Goal: Information Seeking & Learning: Learn about a topic

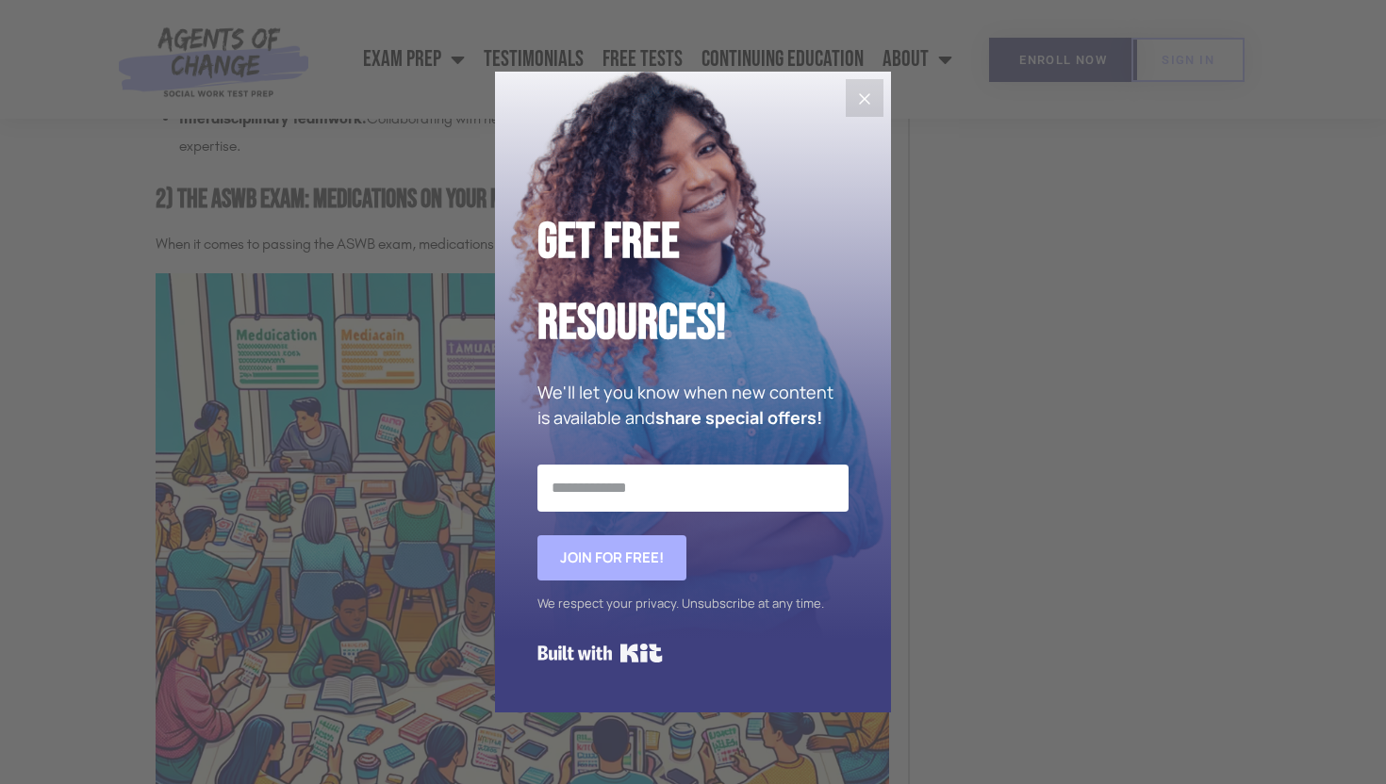
scroll to position [2201, 0]
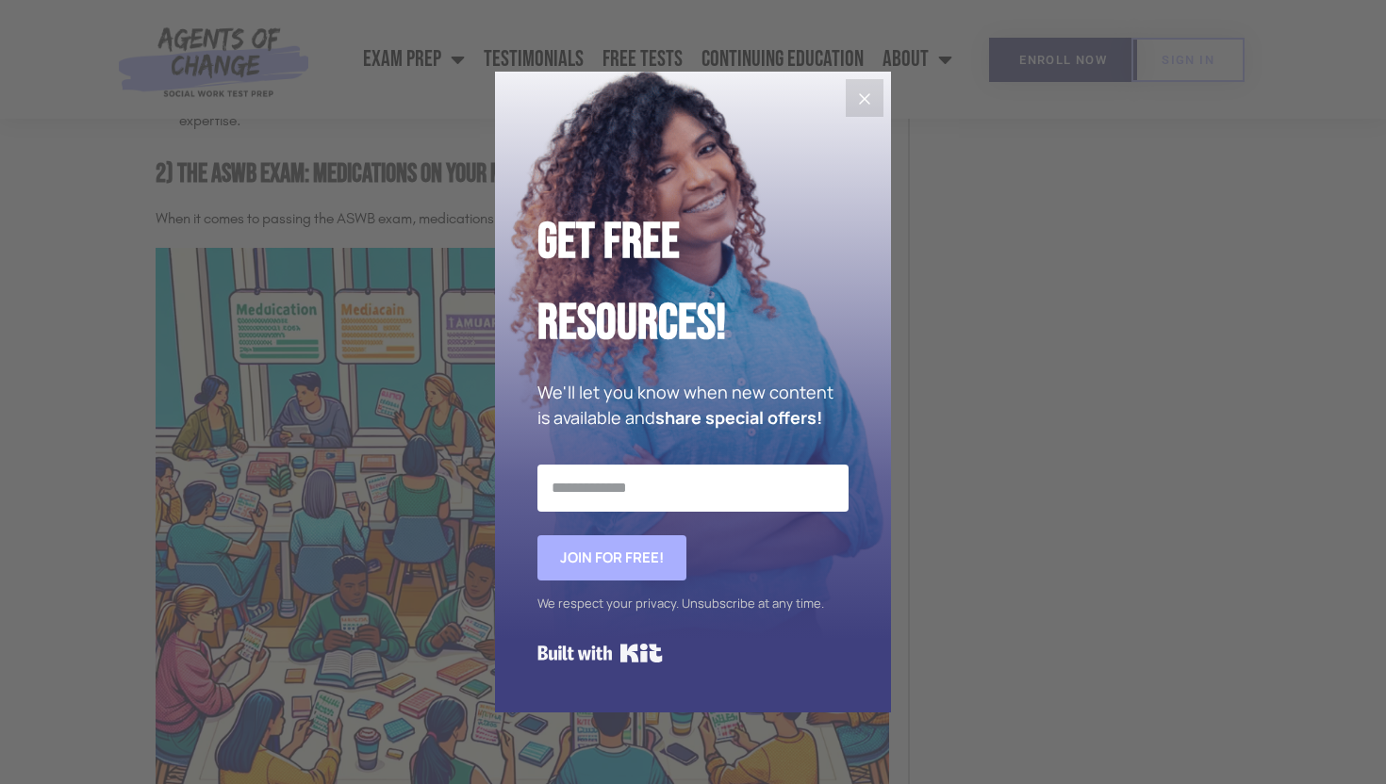
click at [856, 96] on icon "Close" at bounding box center [864, 99] width 23 height 23
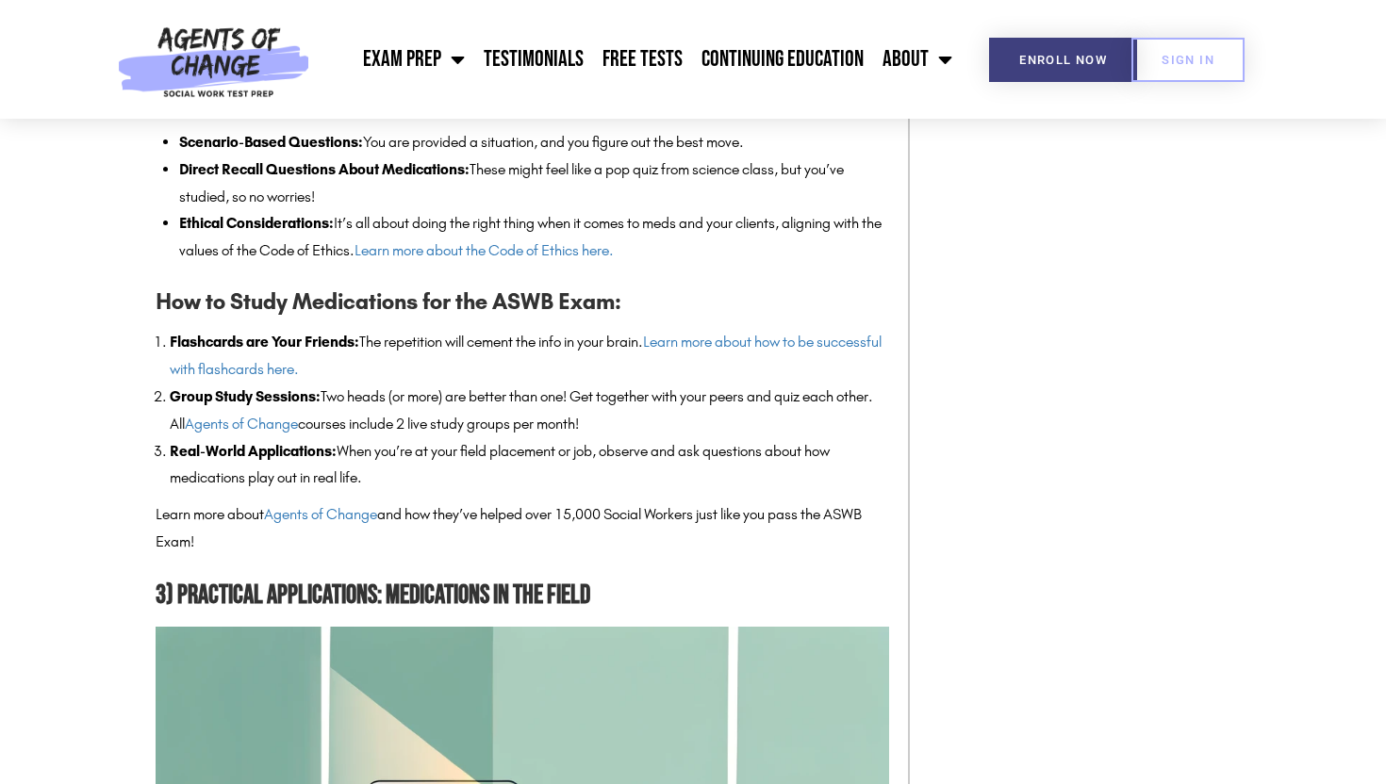
scroll to position [3119, 0]
click at [684, 347] on link "Learn more about how to be successful with flashcards here." at bounding box center [526, 354] width 712 height 45
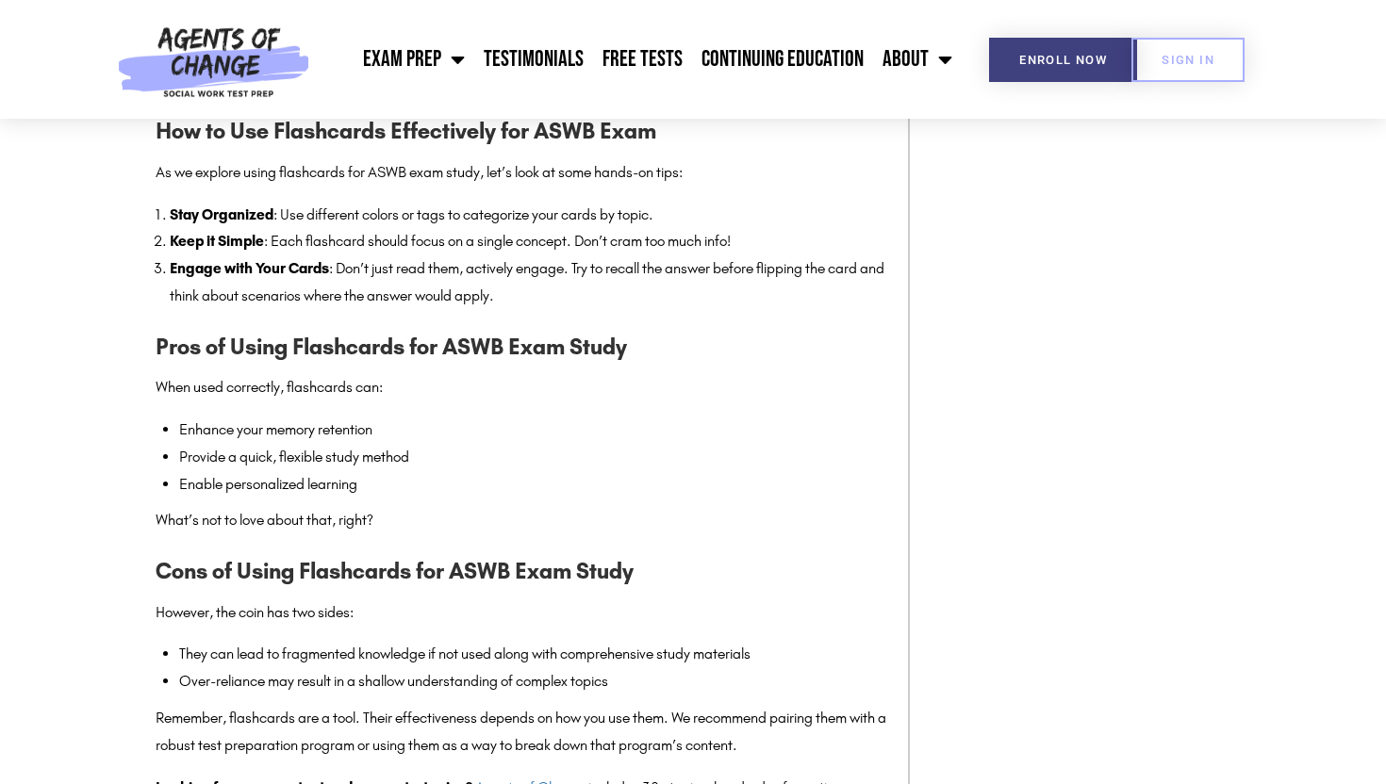
scroll to position [2175, 0]
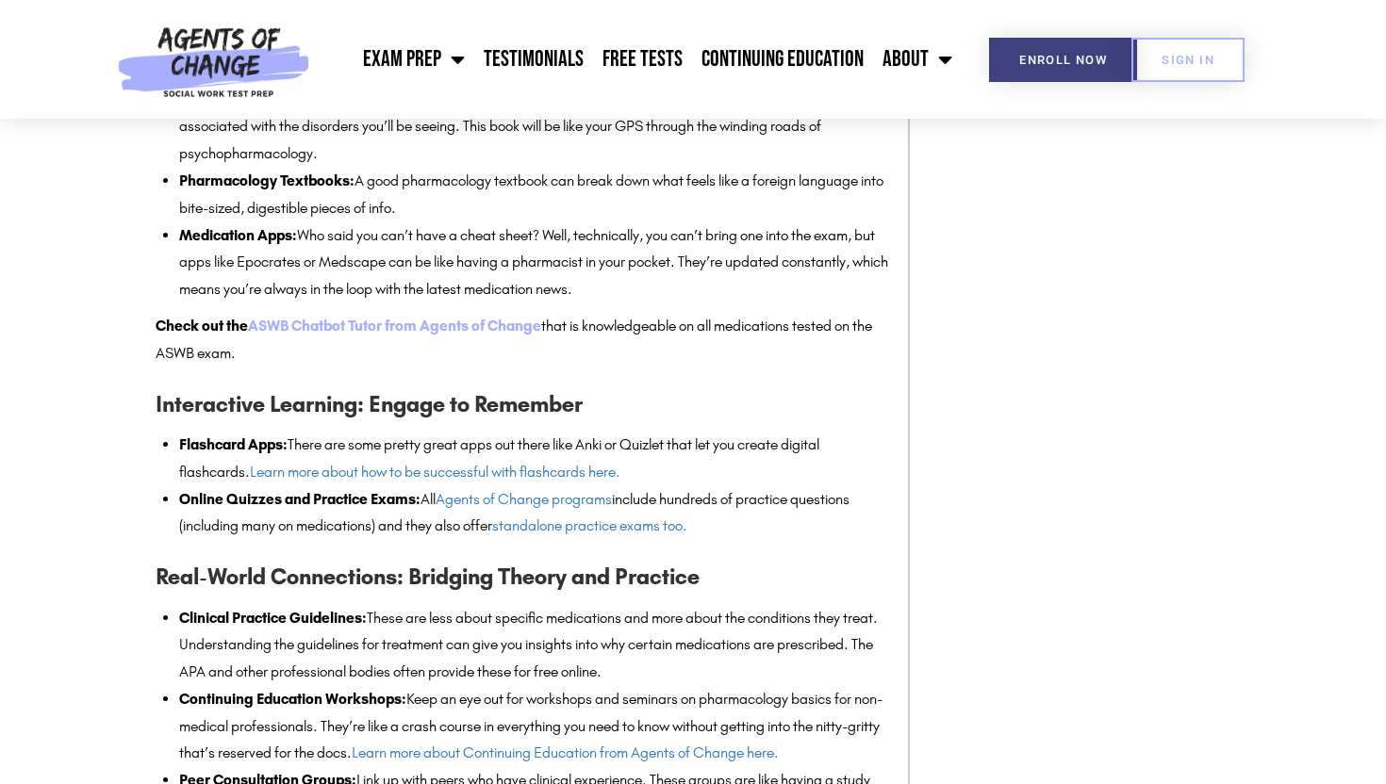
scroll to position [4706, 0]
click at [546, 507] on link "Agents of Change programs" at bounding box center [524, 498] width 176 height 18
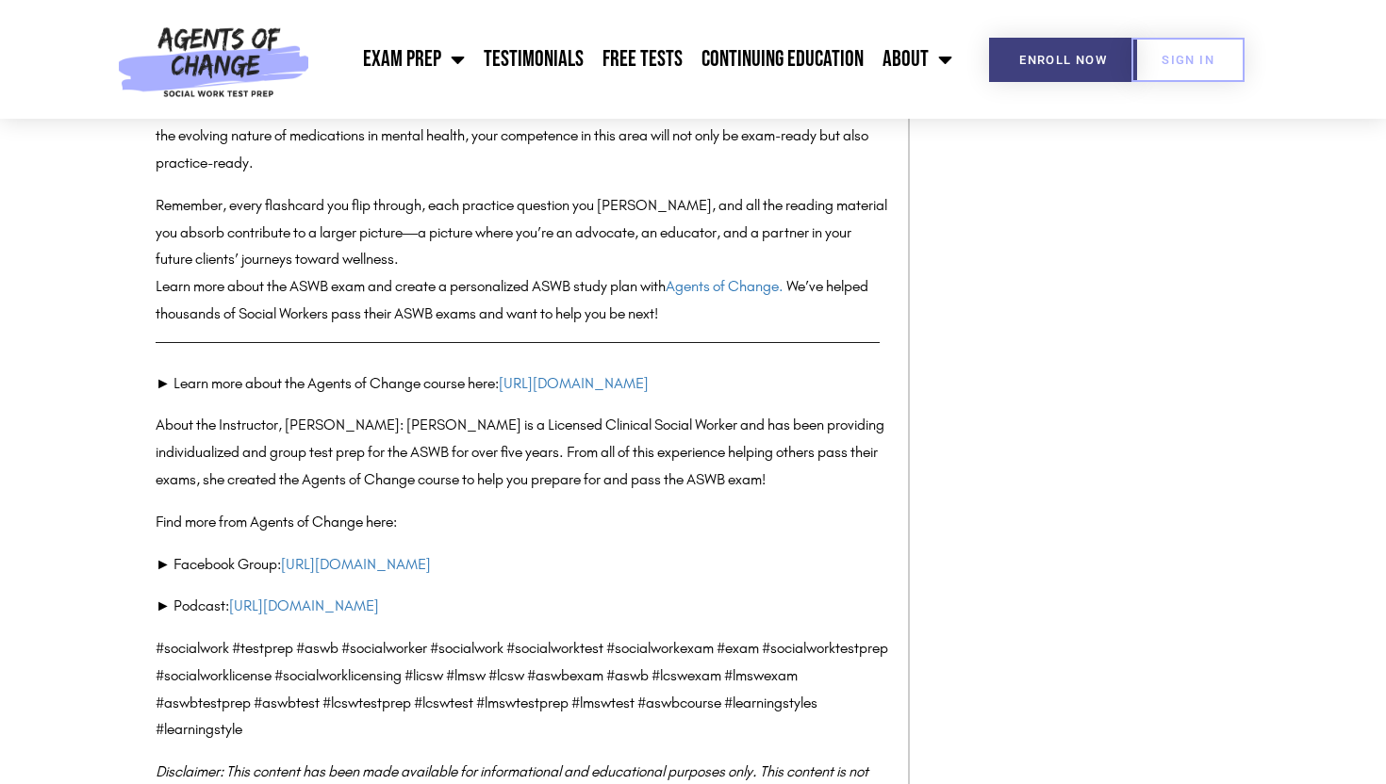
scroll to position [6980, 0]
